Goal: Task Accomplishment & Management: Use online tool/utility

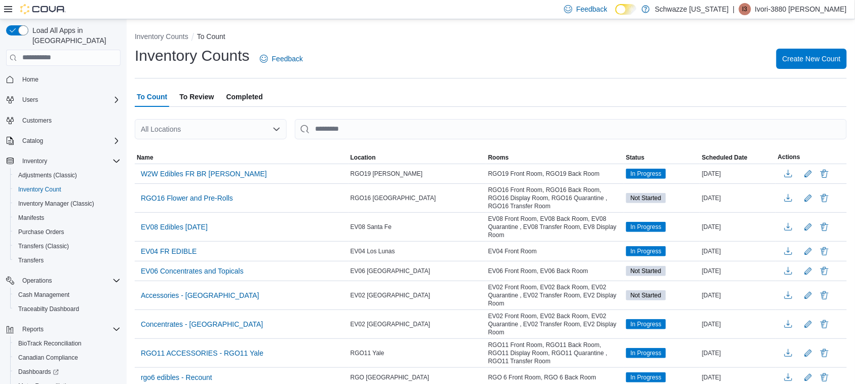
click at [267, 131] on div "All Locations" at bounding box center [211, 129] width 152 height 20
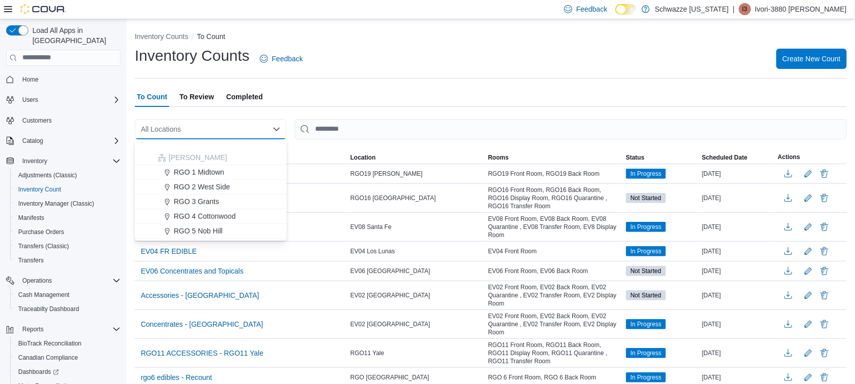
scroll to position [316, 0]
click at [247, 178] on span "RGO 6 Northeast Heights" at bounding box center [220, 182] width 92 height 10
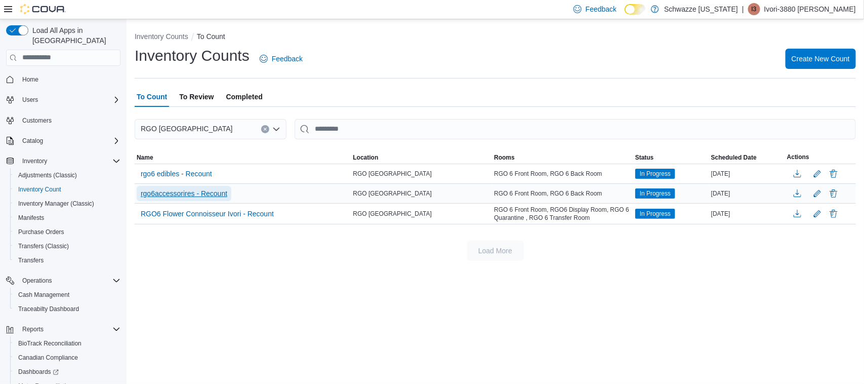
click at [199, 191] on span "rgo6accessorires - Recount" at bounding box center [184, 193] width 87 height 10
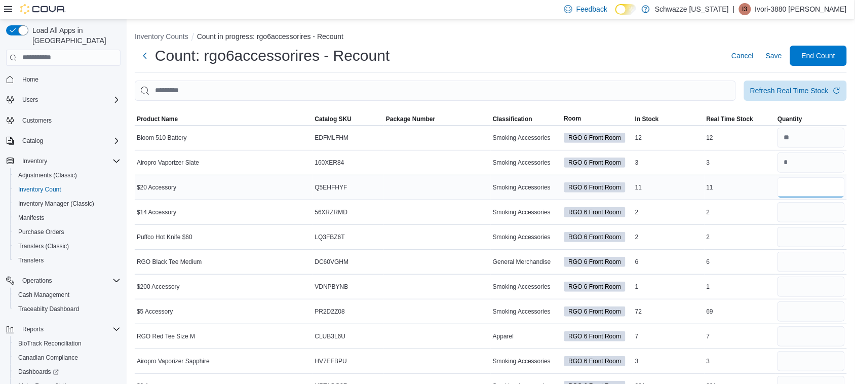
click at [804, 183] on input "number" at bounding box center [810, 187] width 67 height 20
